Goal: Information Seeking & Learning: Learn about a topic

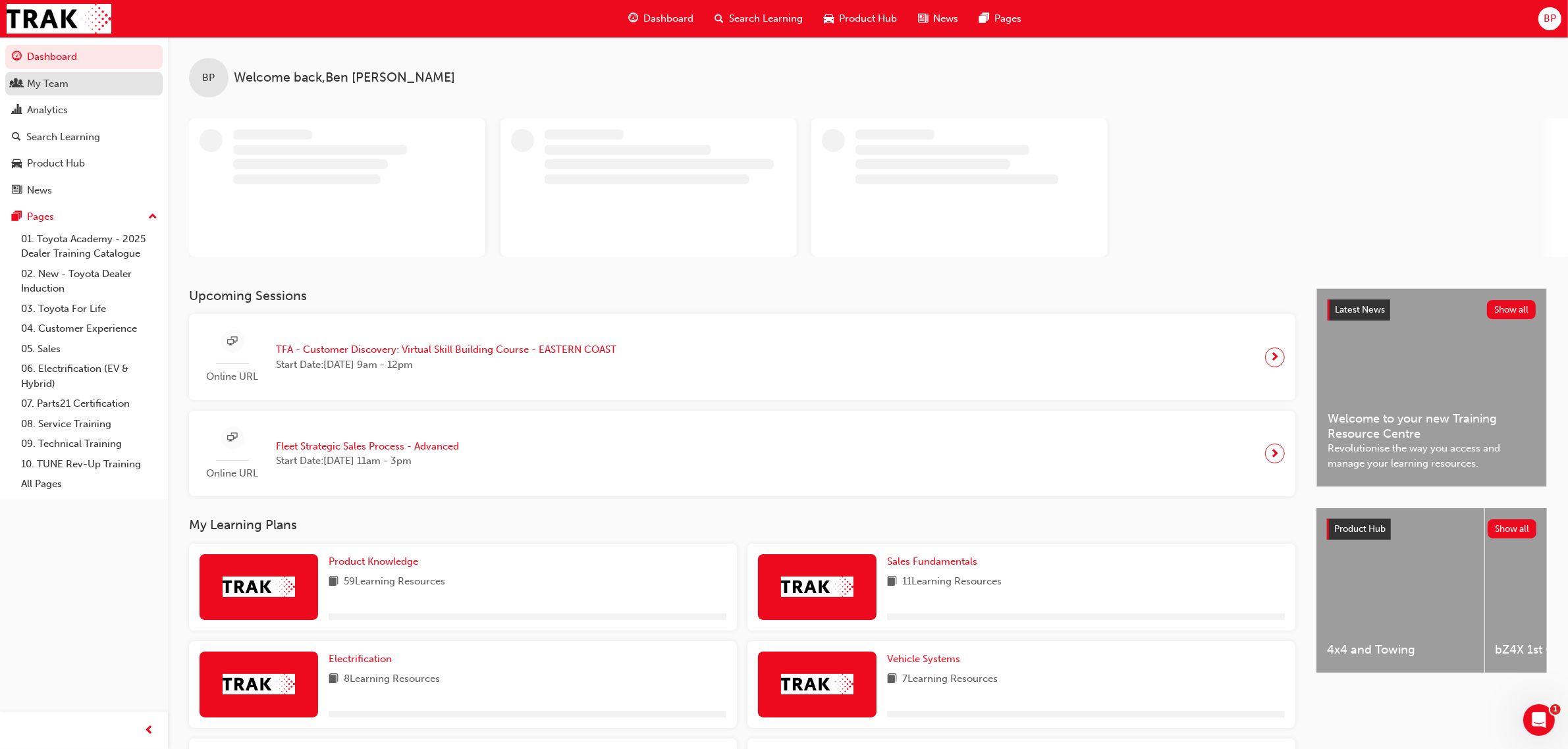
click at [40, 84] on div "My Team" at bounding box center [47, 84] width 41 height 15
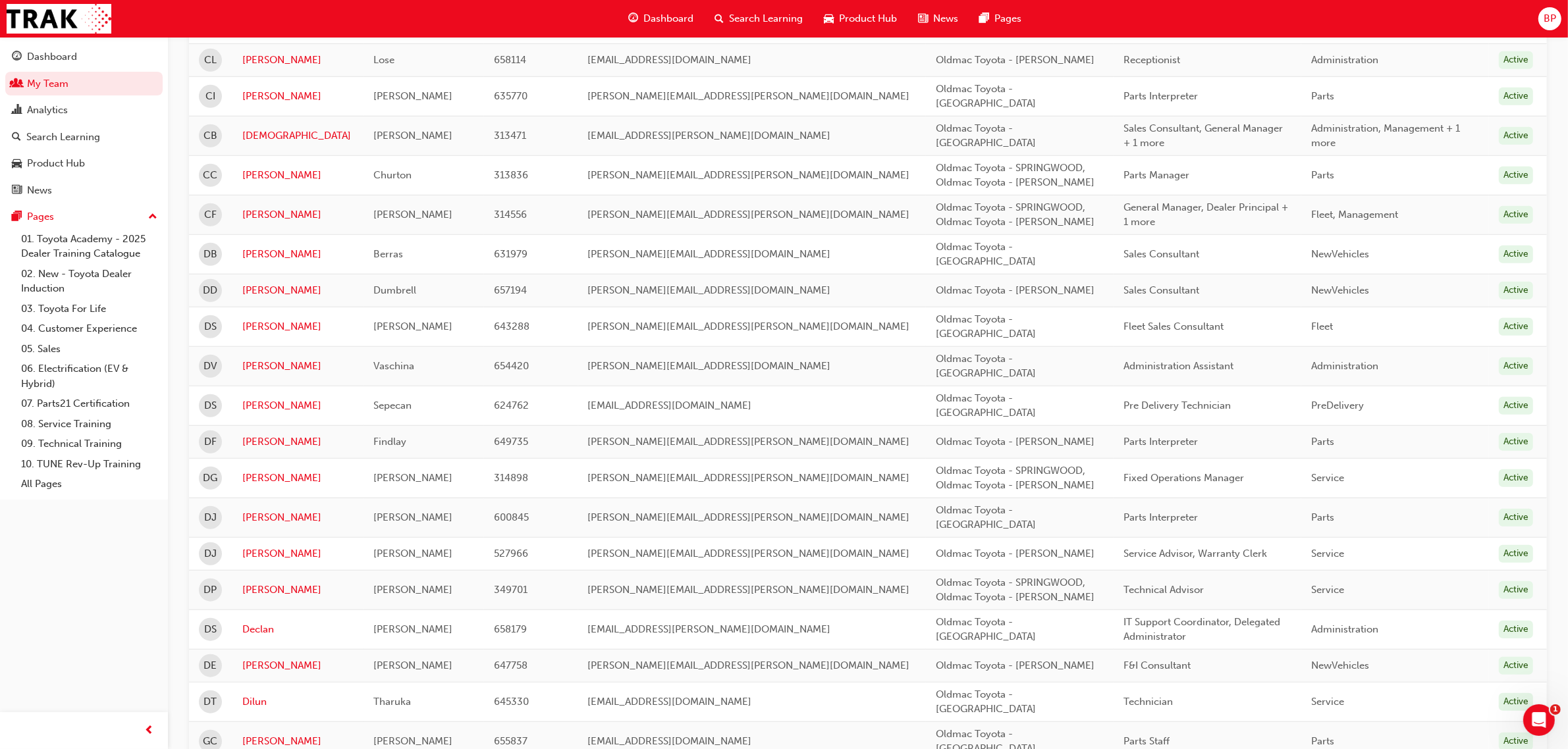
scroll to position [1429, 0]
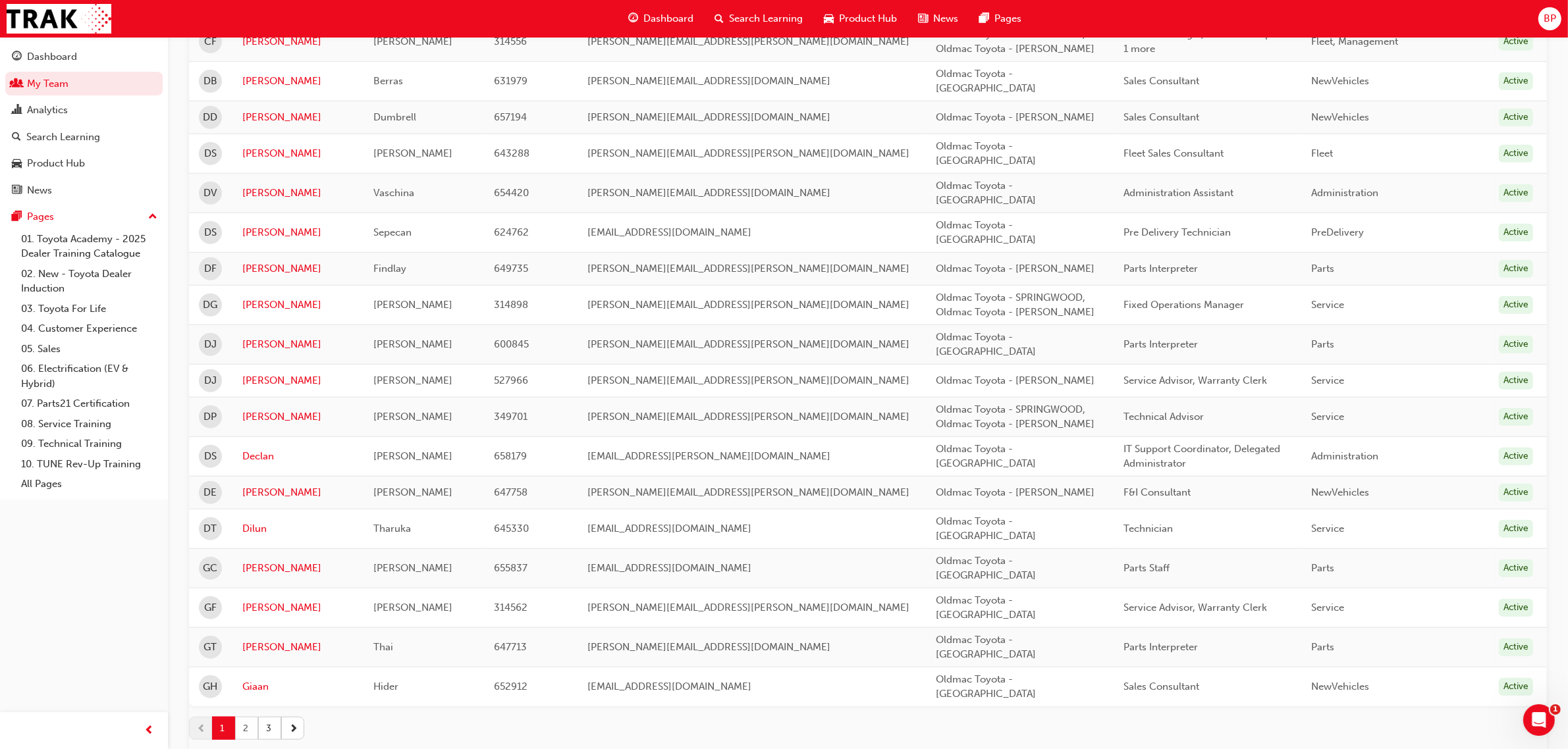
click at [248, 717] on button "2" at bounding box center [246, 728] width 23 height 23
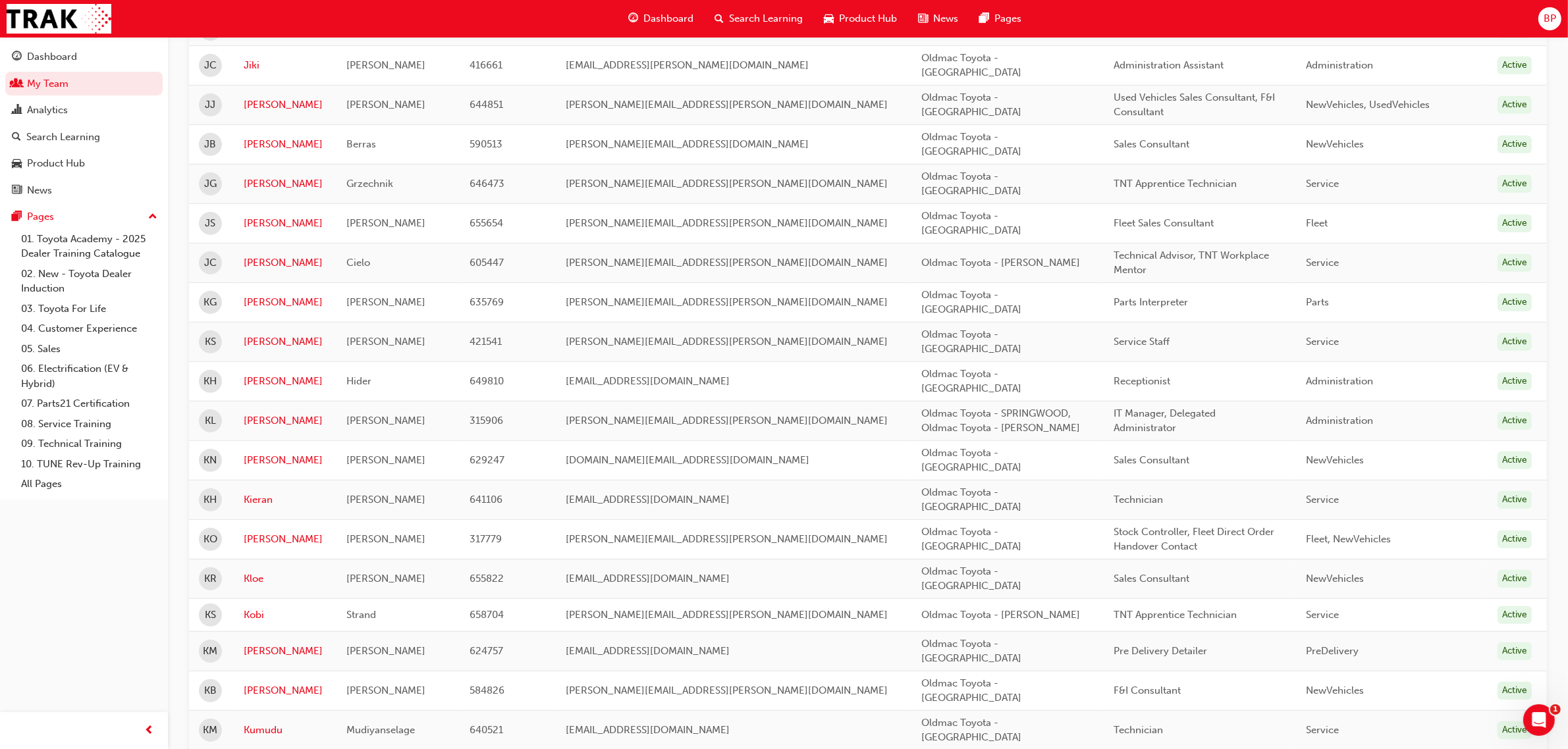
scroll to position [758, 0]
click at [265, 218] on link "[PERSON_NAME]" at bounding box center [285, 226] width 83 height 15
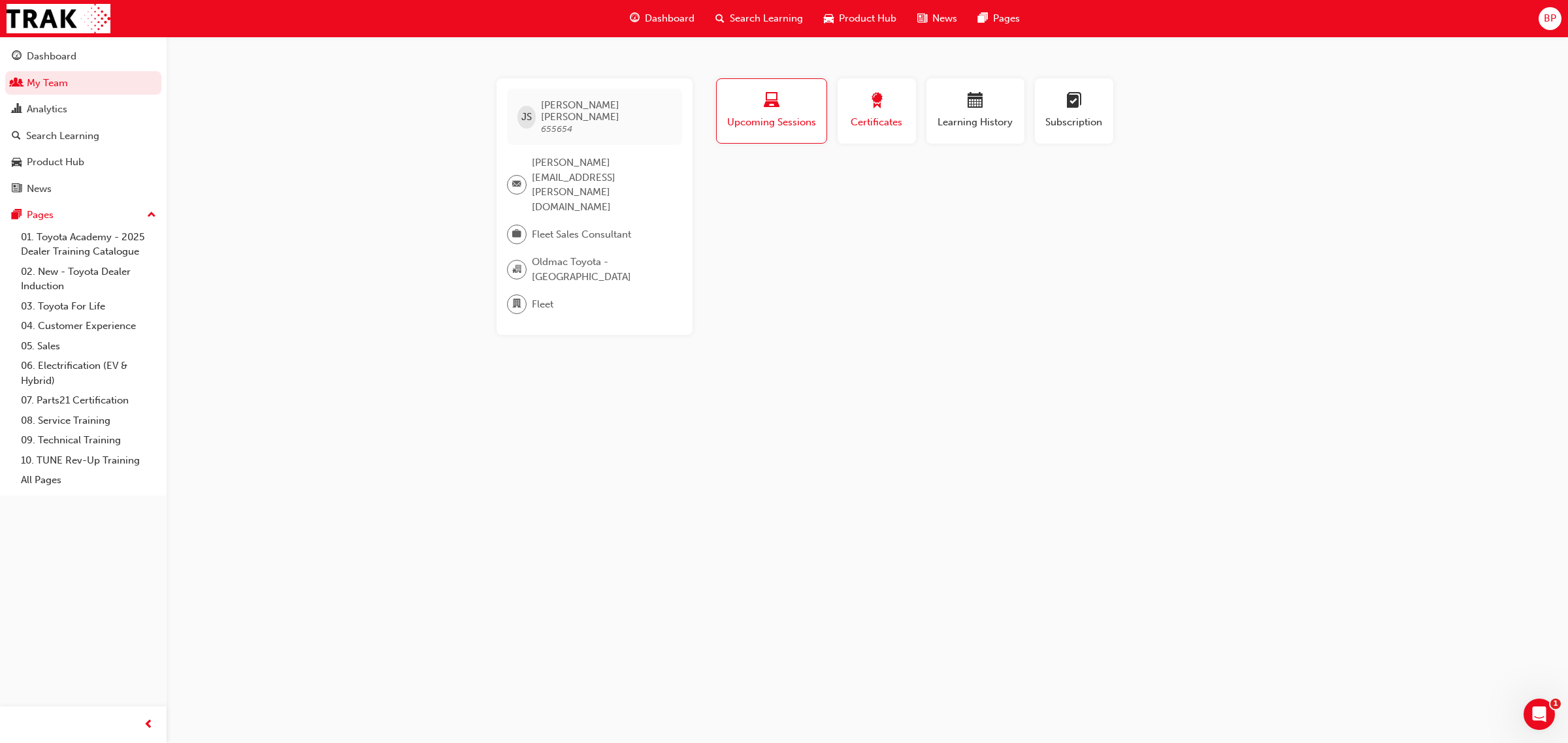
click at [876, 122] on span "Certificates" at bounding box center [876, 122] width 59 height 15
click at [978, 115] on span "Learning History" at bounding box center [975, 122] width 79 height 15
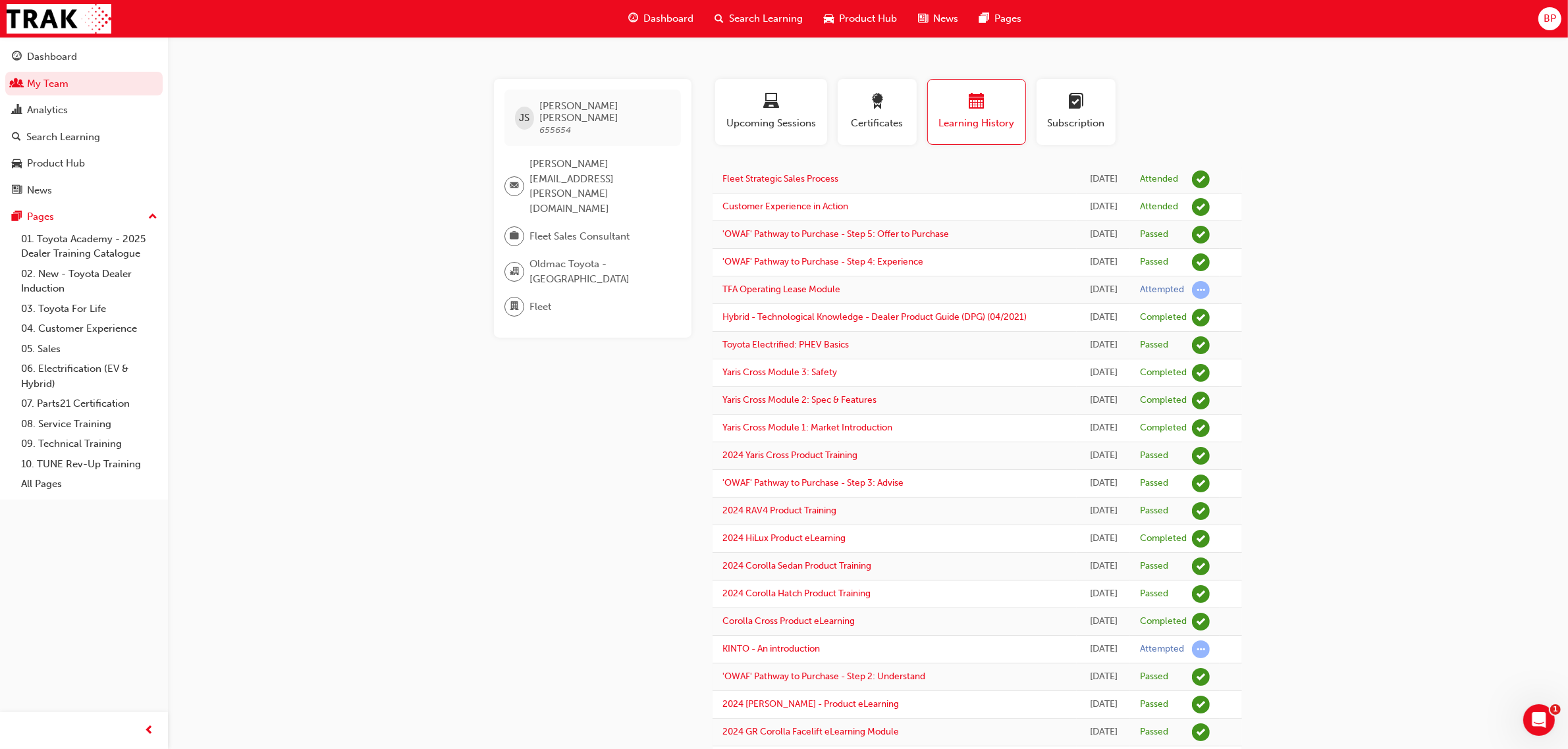
click at [759, 16] on span "Search Learning" at bounding box center [766, 19] width 74 height 15
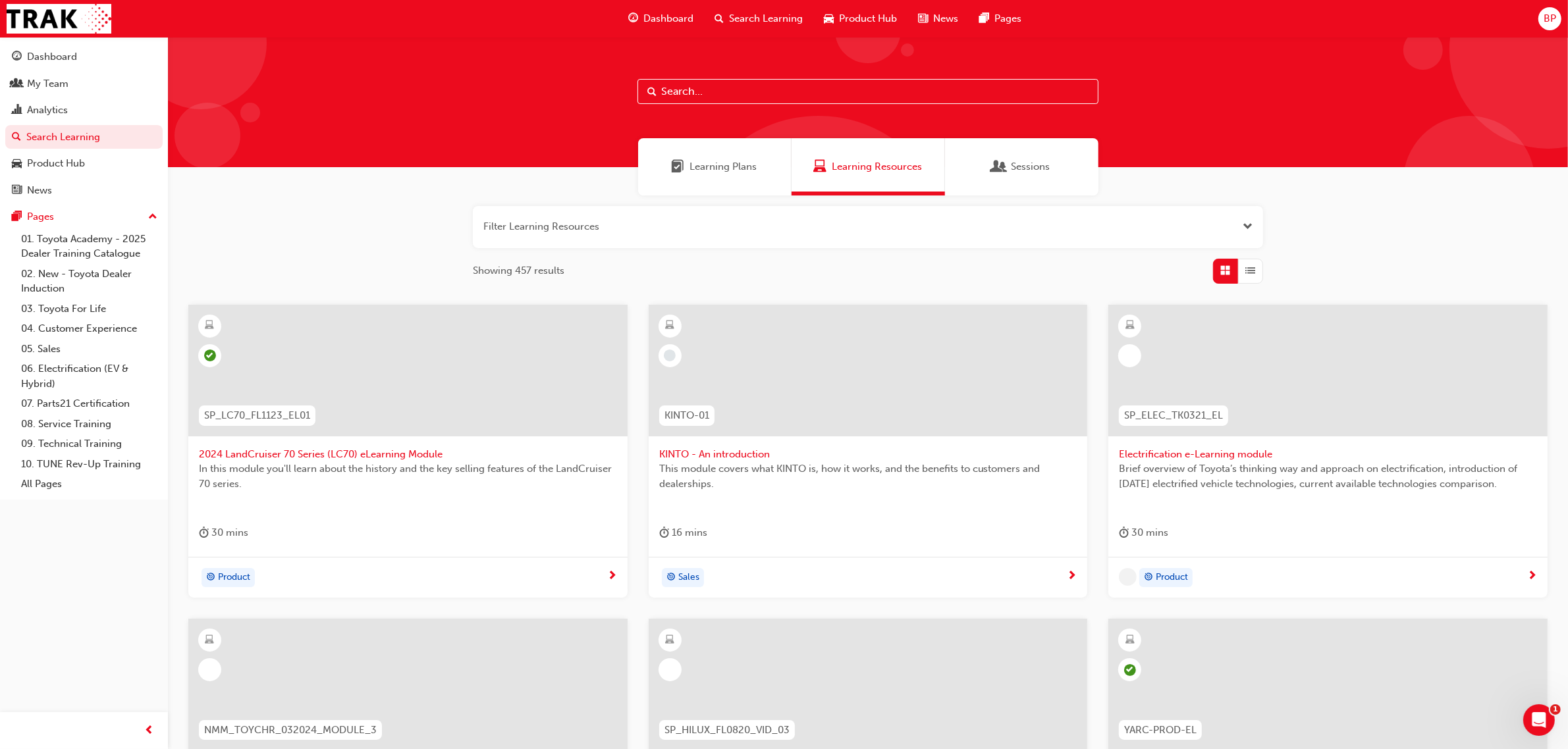
click at [685, 92] on input "text" at bounding box center [868, 91] width 461 height 25
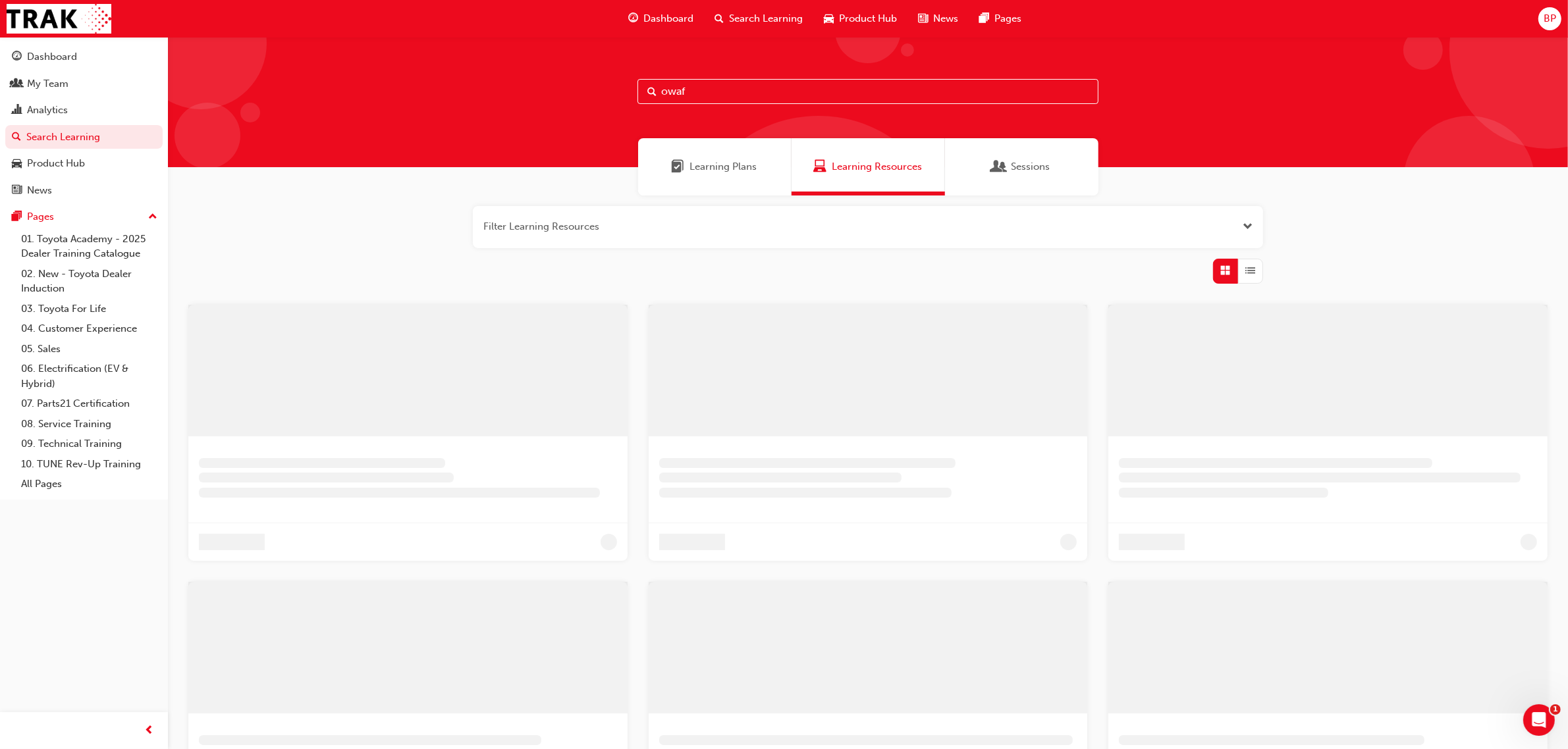
type input "owaf"
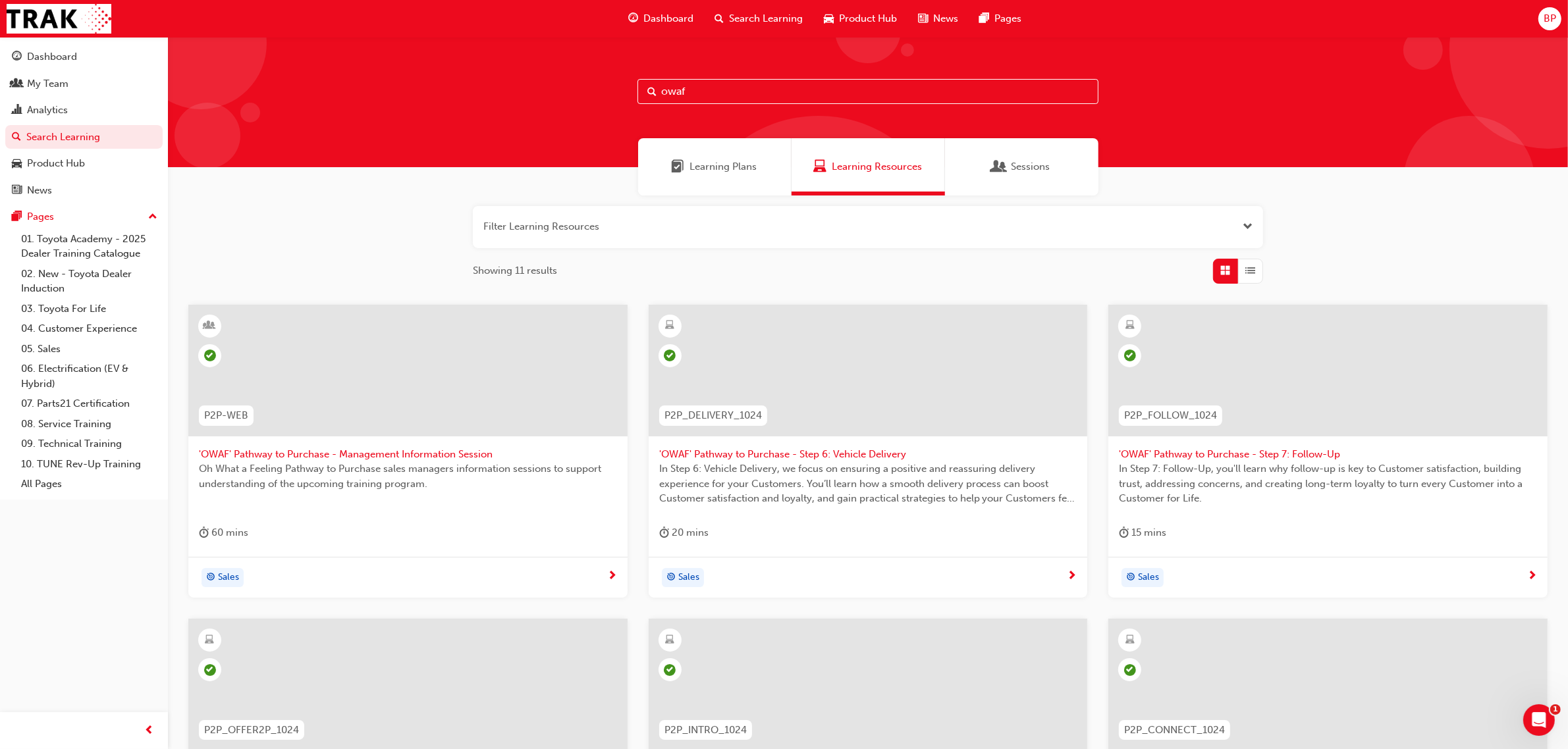
click at [993, 169] on span "Sessions" at bounding box center [1000, 167] width 13 height 15
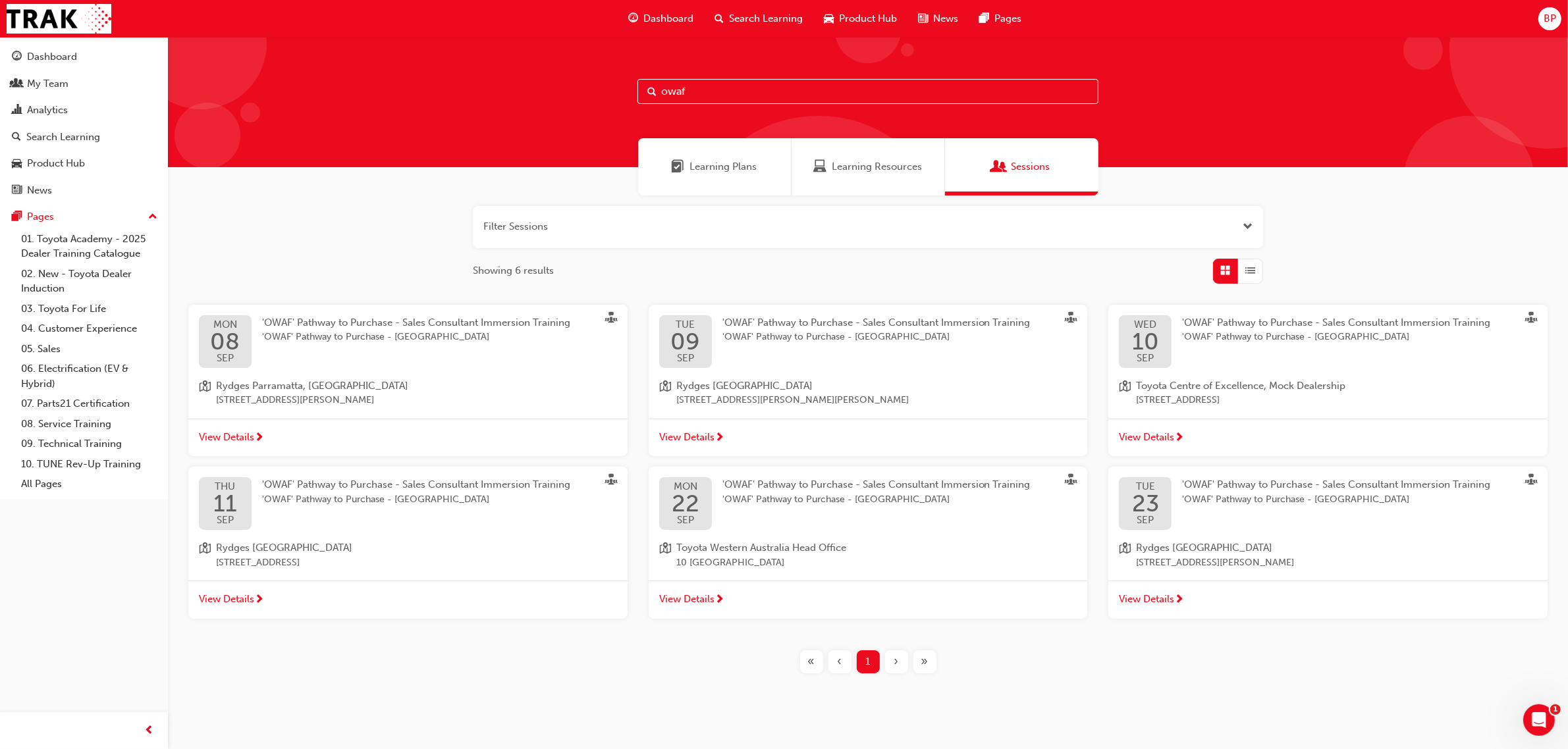
click at [840, 159] on span "Learning Resources" at bounding box center [876, 167] width 90 height 15
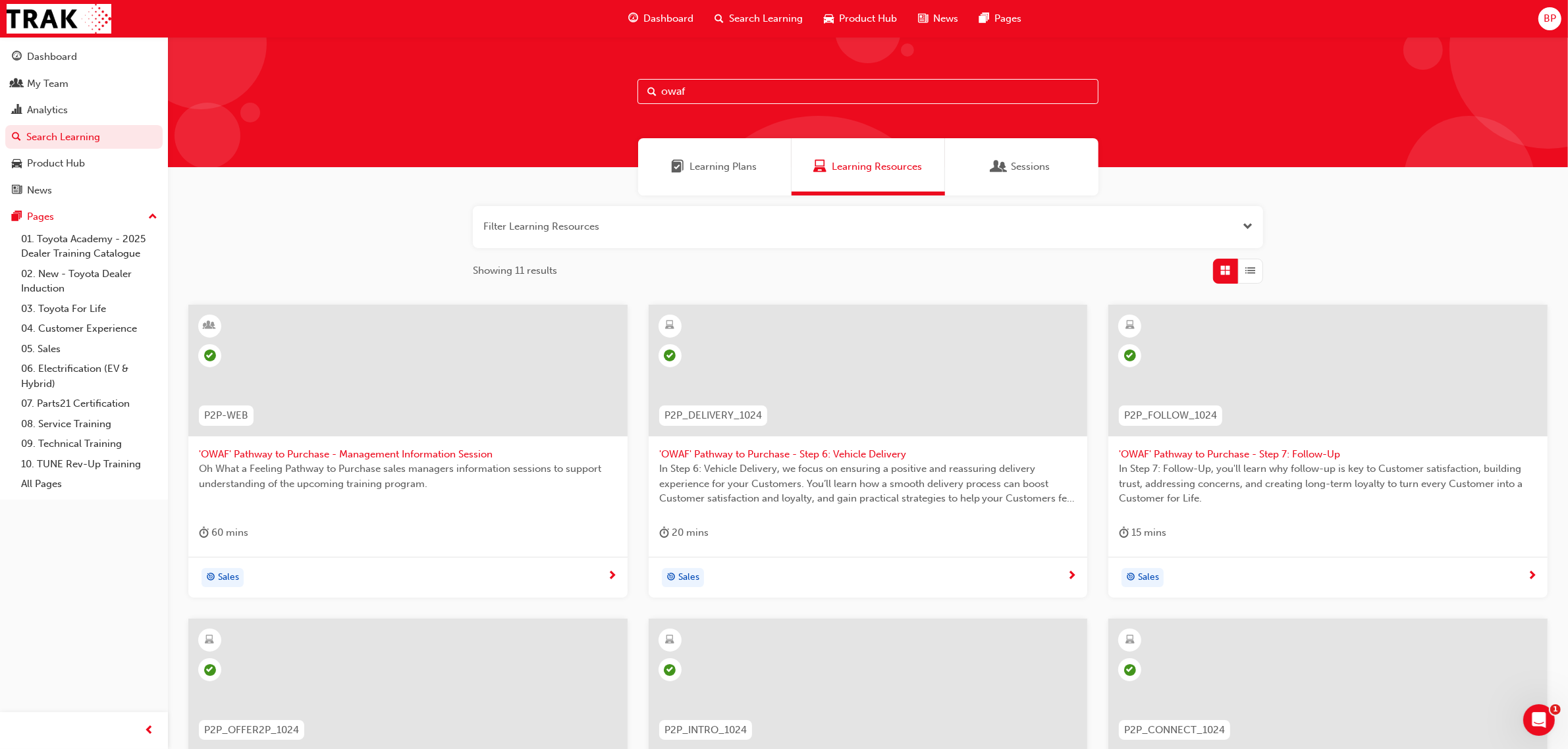
click at [725, 166] on span "Learning Plans" at bounding box center [724, 167] width 67 height 15
